Goal: Task Accomplishment & Management: Use online tool/utility

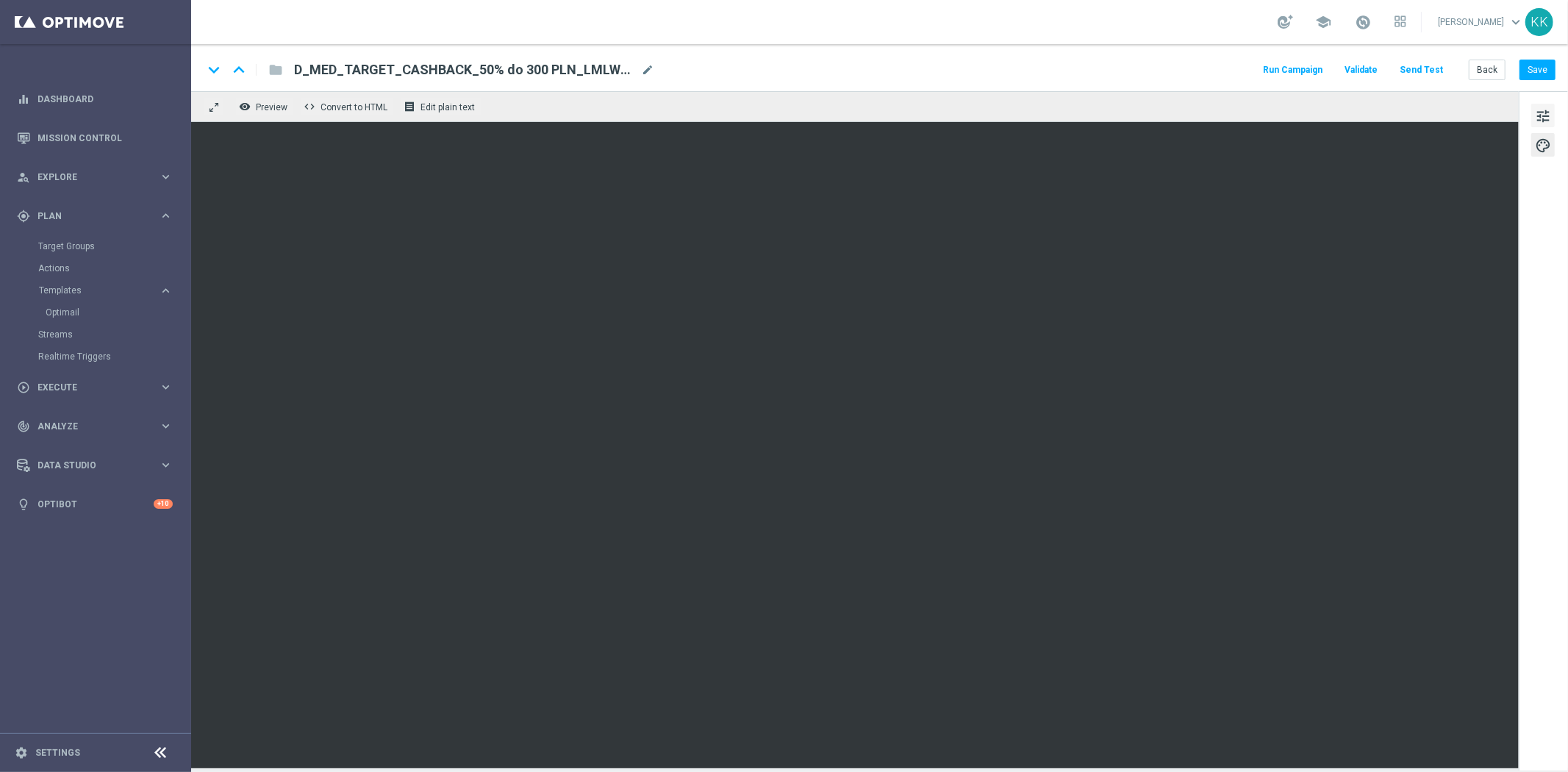
click at [1531, 107] on button "tune" at bounding box center [1542, 115] width 23 height 23
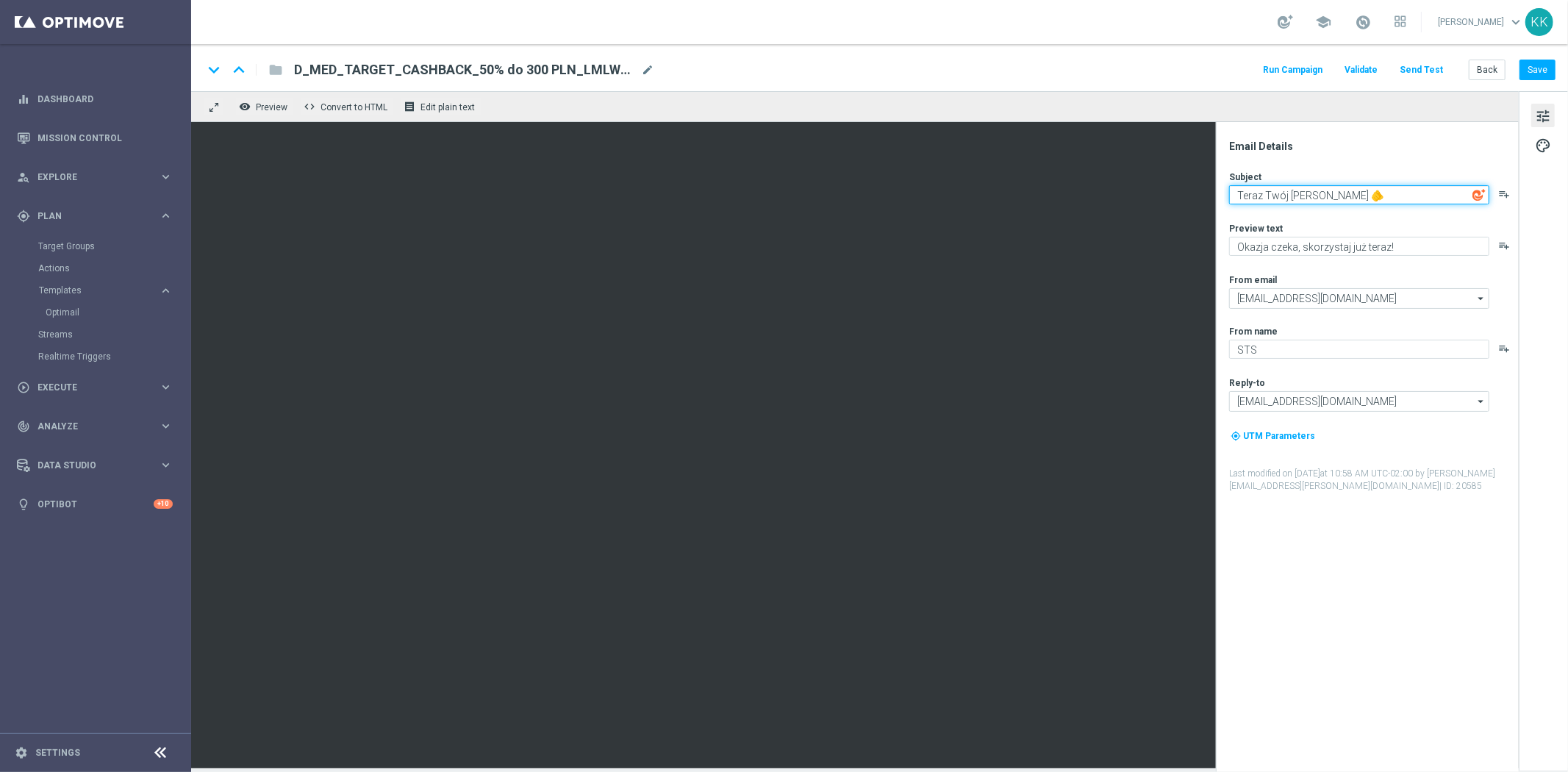
click at [1298, 196] on textarea "Teraz Twój [PERSON_NAME] 🫵" at bounding box center [1359, 195] width 260 height 19
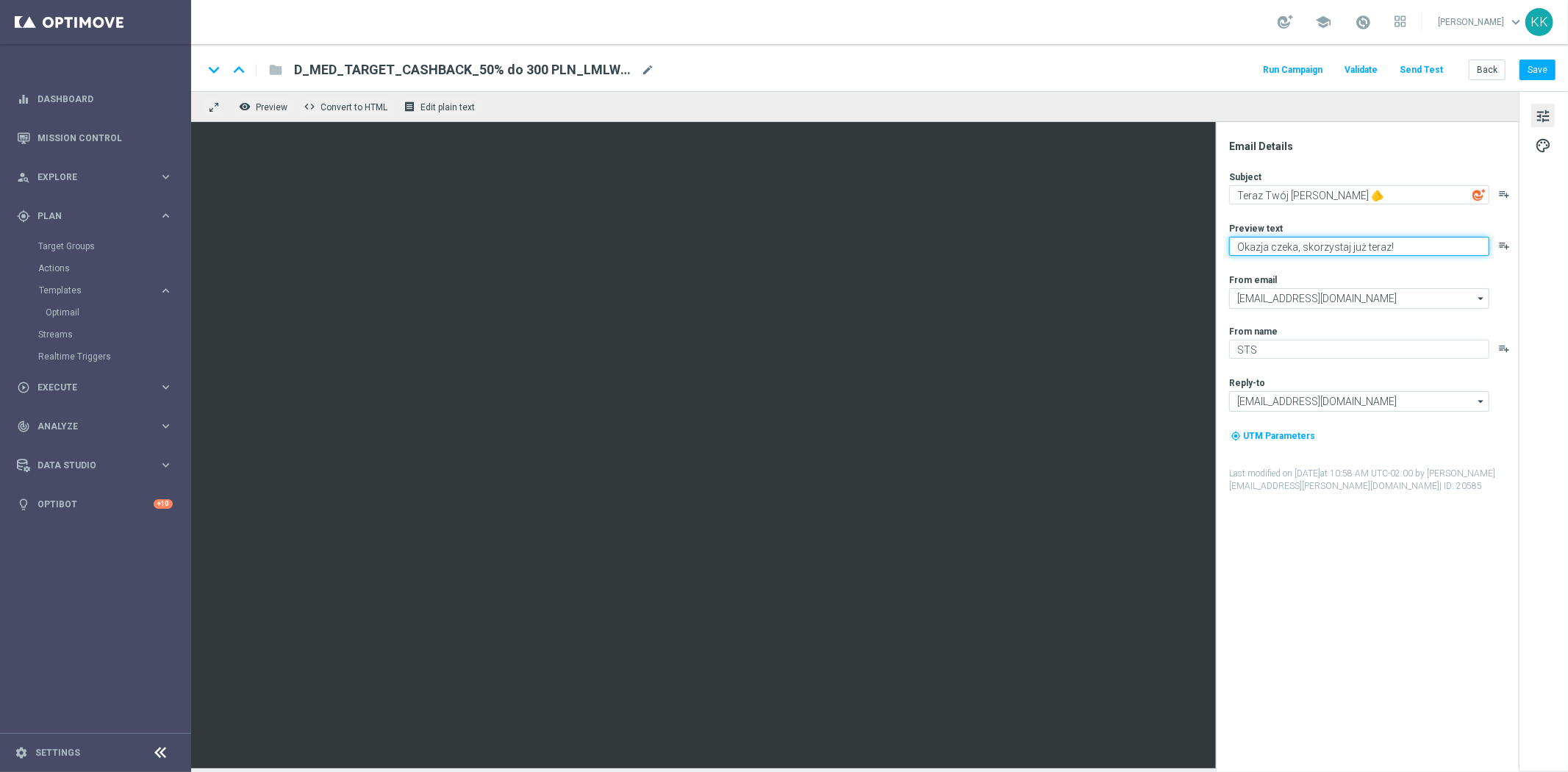
click at [1392, 250] on textarea "Okazja czeka, skorzystaj już teraz!" at bounding box center [1359, 246] width 260 height 19
click at [1493, 67] on button "Back" at bounding box center [1487, 70] width 37 height 20
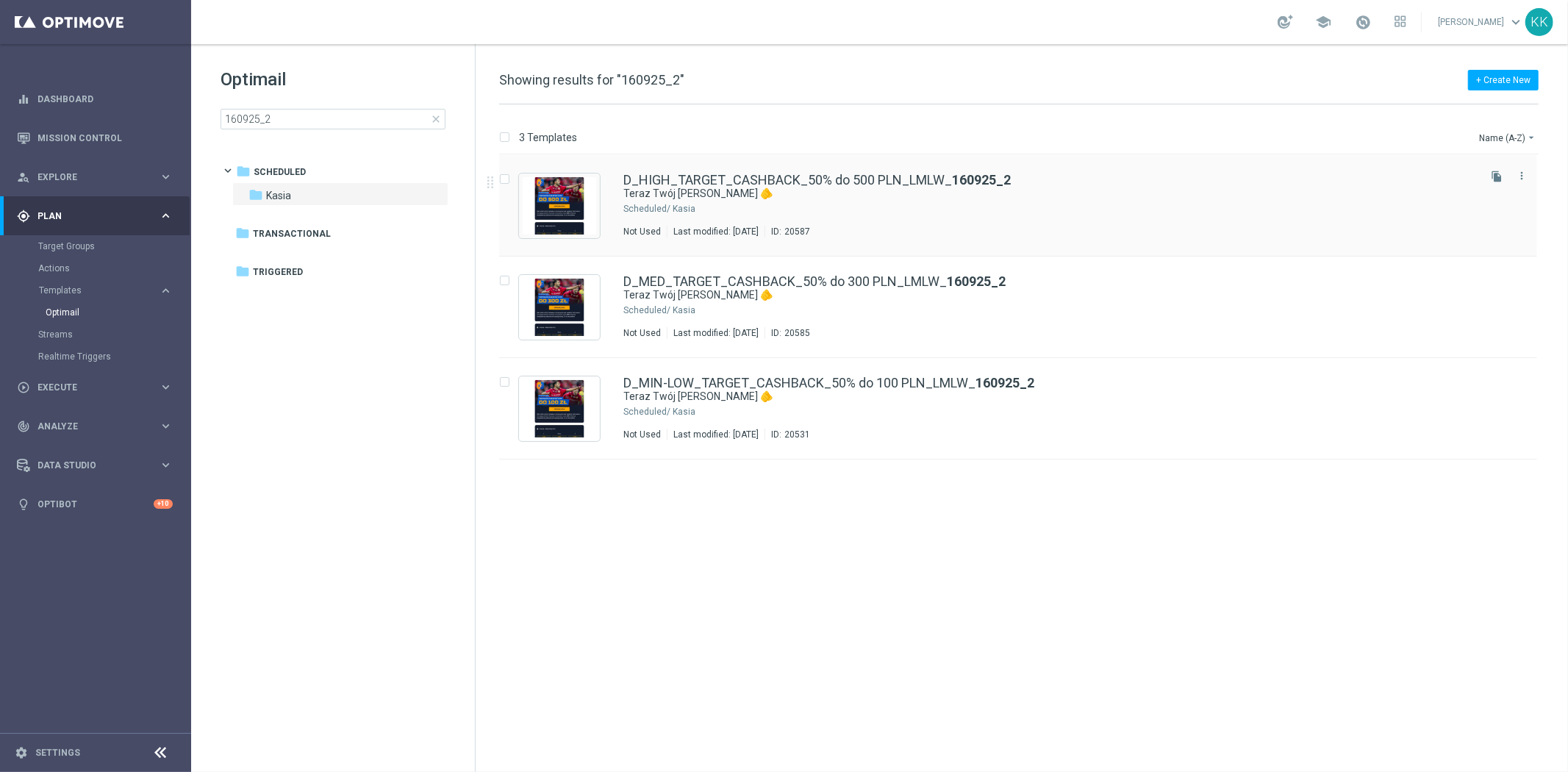
click at [694, 210] on div "Kasia" at bounding box center [1074, 209] width 803 height 12
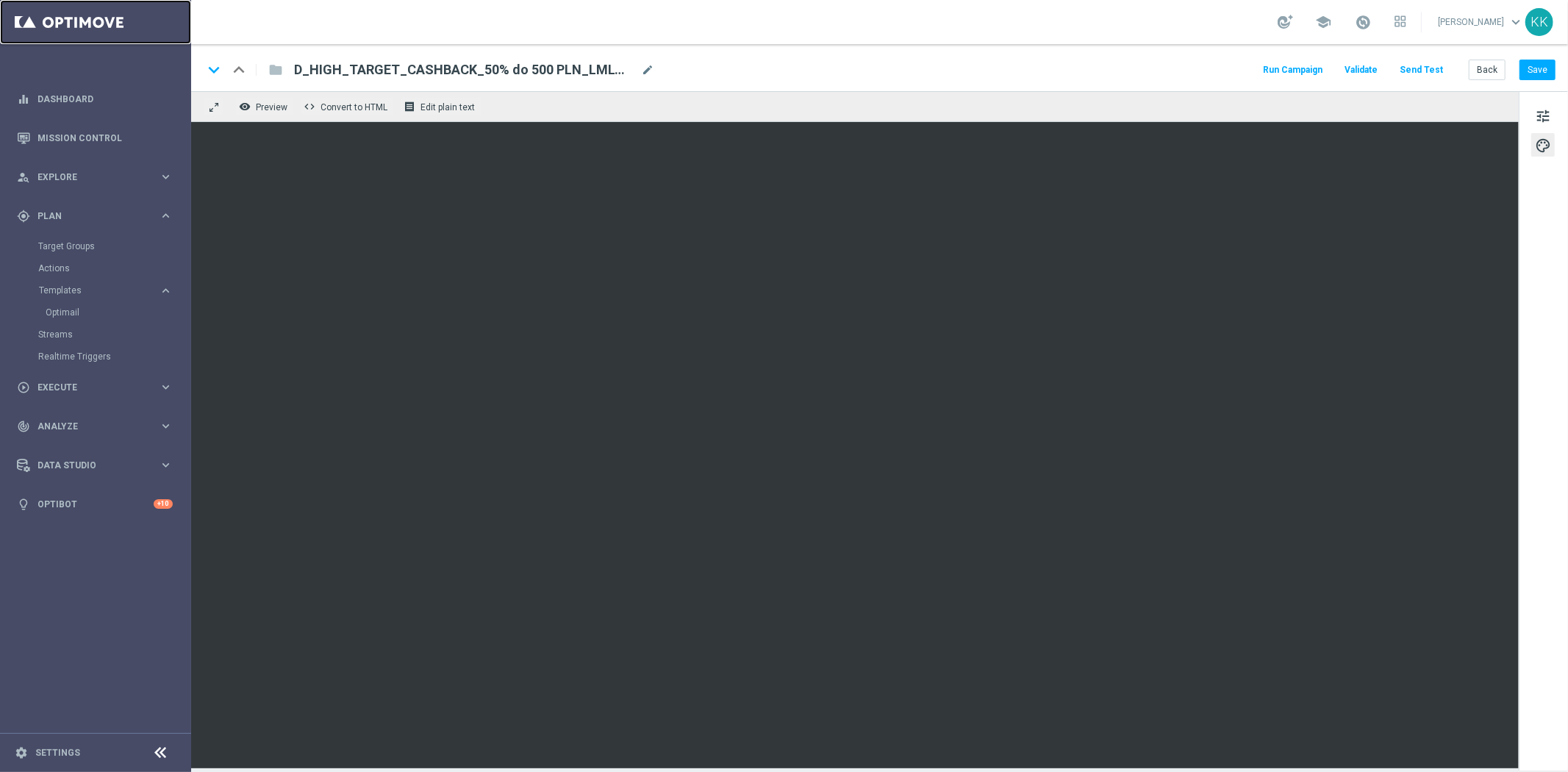
click at [95, 26] on link at bounding box center [95, 22] width 191 height 44
